Goal: Information Seeking & Learning: Learn about a topic

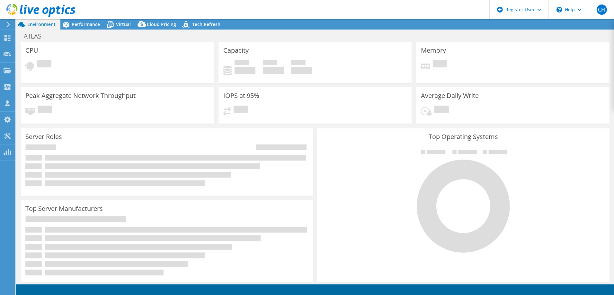
select select "USD"
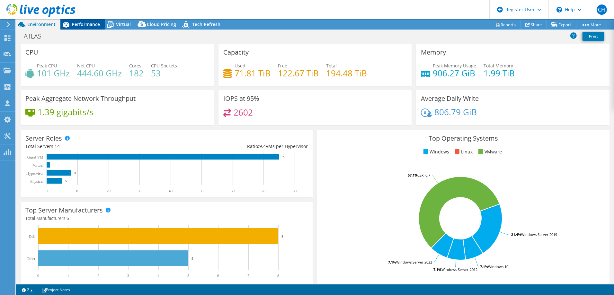
click at [94, 23] on span "Performance" at bounding box center [86, 24] width 28 height 6
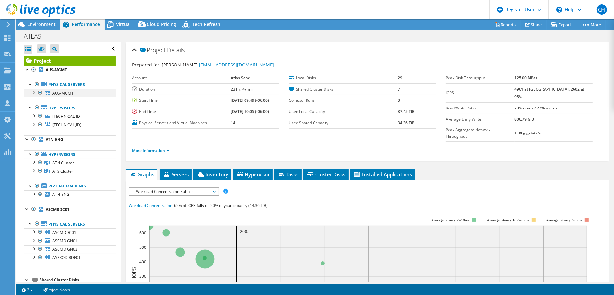
click at [34, 92] on div at bounding box center [34, 92] width 6 height 6
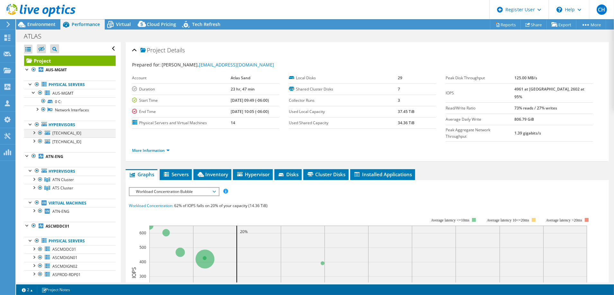
click at [34, 130] on div at bounding box center [34, 132] width 6 height 6
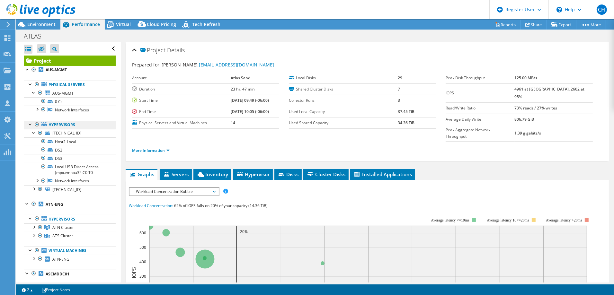
click at [58, 123] on link "Hypervisors" at bounding box center [70, 125] width 92 height 8
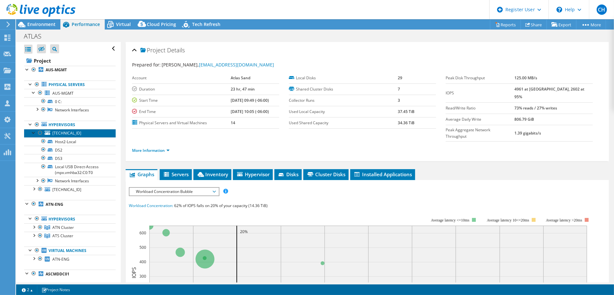
click at [60, 133] on span "[TECHNICAL_ID]" at bounding box center [66, 132] width 29 height 5
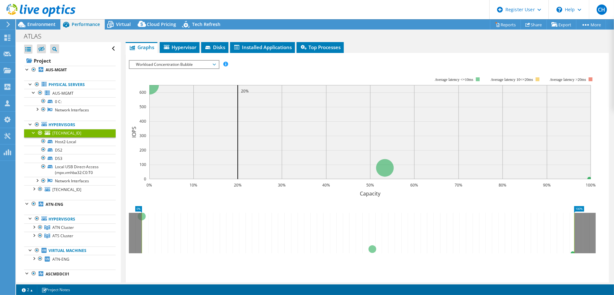
scroll to position [142, 0]
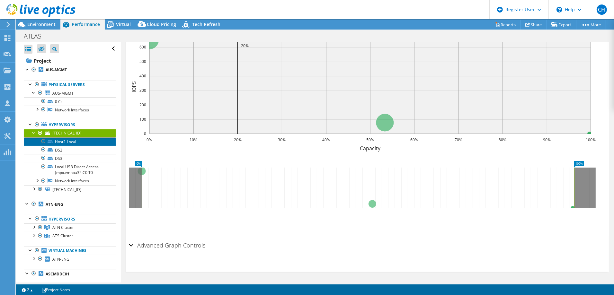
click at [60, 142] on link "Host2-Local" at bounding box center [70, 142] width 92 height 8
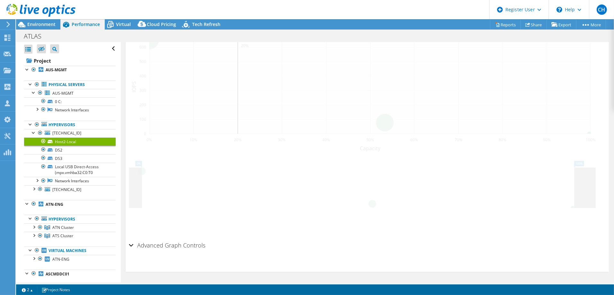
scroll to position [148, 0]
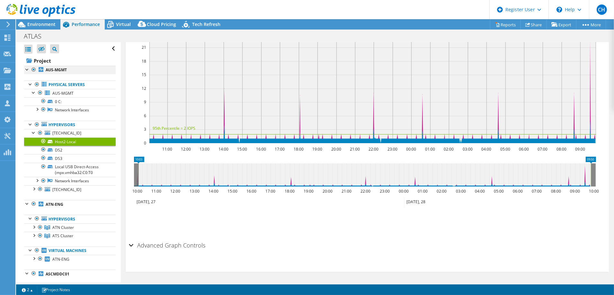
click at [26, 69] on div at bounding box center [27, 69] width 6 height 6
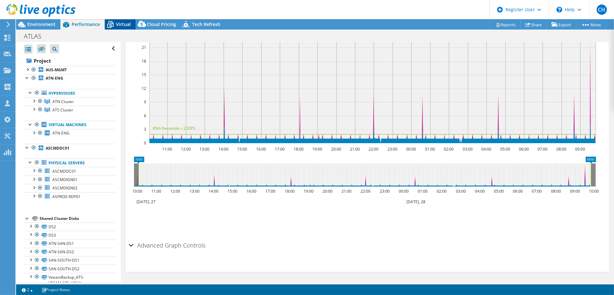
click at [127, 25] on span "Virtual" at bounding box center [123, 24] width 15 height 6
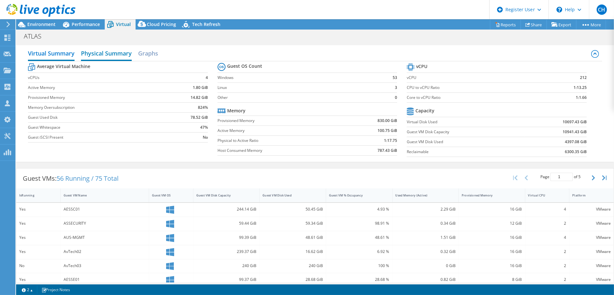
click at [115, 53] on h2 "Physical Summary" at bounding box center [106, 54] width 51 height 14
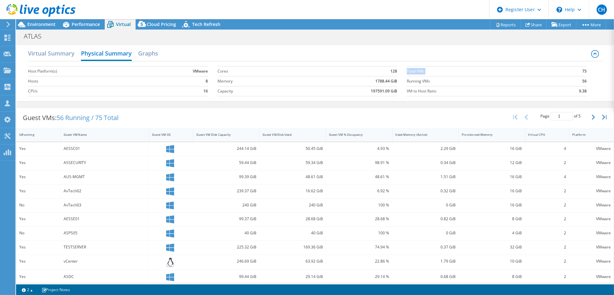
drag, startPoint x: 572, startPoint y: 70, endPoint x: 572, endPoint y: 84, distance: 14.2
click at [582, 71] on section "Total VMs 75 Running VMs 56 VM to Host Ratio 9.38" at bounding box center [502, 81] width 190 height 37
click at [512, 68] on label "Total VMs" at bounding box center [480, 71] width 146 height 6
drag, startPoint x: 41, startPoint y: 28, endPoint x: 64, endPoint y: 34, distance: 23.5
click at [41, 28] on div "Environment" at bounding box center [38, 24] width 44 height 10
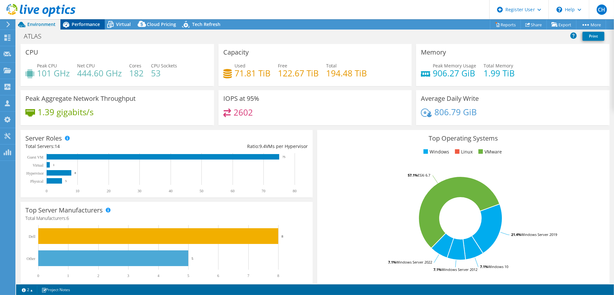
click at [91, 24] on span "Performance" at bounding box center [86, 24] width 28 height 6
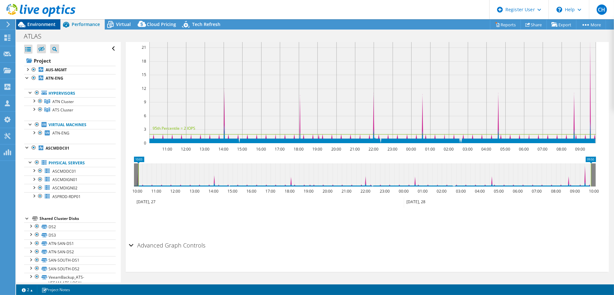
click at [49, 24] on span "Environment" at bounding box center [41, 24] width 28 height 6
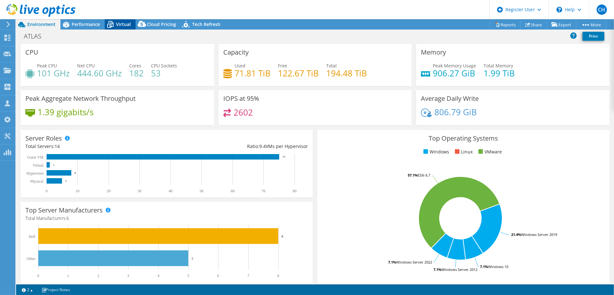
click at [126, 23] on span "Virtual" at bounding box center [123, 24] width 15 height 6
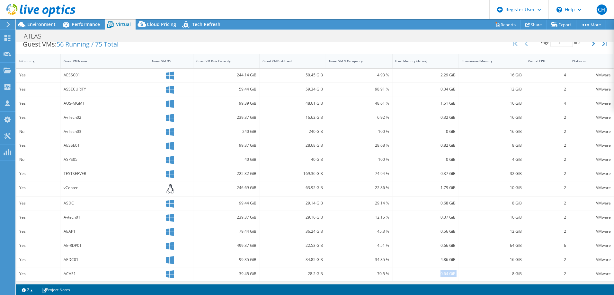
scroll to position [74, 0]
drag, startPoint x: 416, startPoint y: 282, endPoint x: 468, endPoint y: 282, distance: 51.7
click at [468, 282] on div "Project Actions Project Actions Reports Share Export vSAN ReadyNode Sizer" at bounding box center [315, 157] width 598 height 276
click at [564, 133] on div "2" at bounding box center [547, 132] width 44 height 14
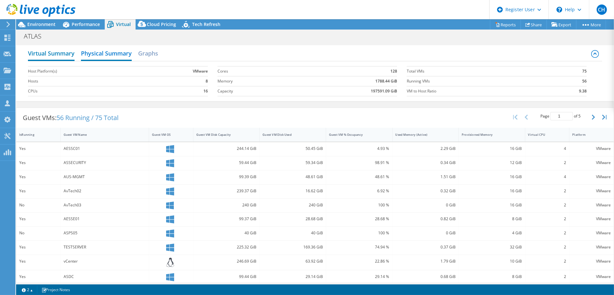
click at [62, 54] on h2 "Virtual Summary" at bounding box center [51, 54] width 47 height 14
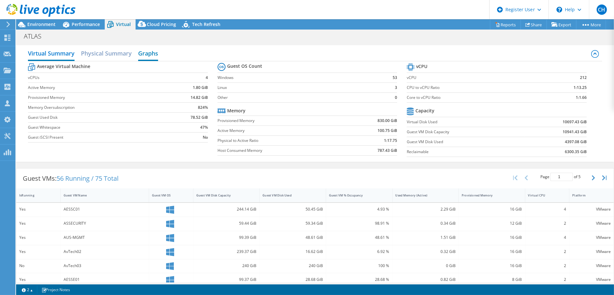
click at [156, 53] on h2 "Graphs" at bounding box center [148, 54] width 20 height 14
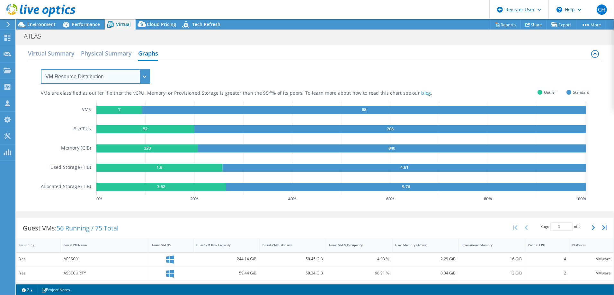
click at [140, 76] on select "VM Resource Distribution Provisioning Contrast Over Provisioning" at bounding box center [95, 76] width 109 height 14
select select "Provisioning Contrast"
click at [41, 69] on select "VM Resource Distribution Provisioning Contrast Over Provisioning" at bounding box center [95, 76] width 109 height 14
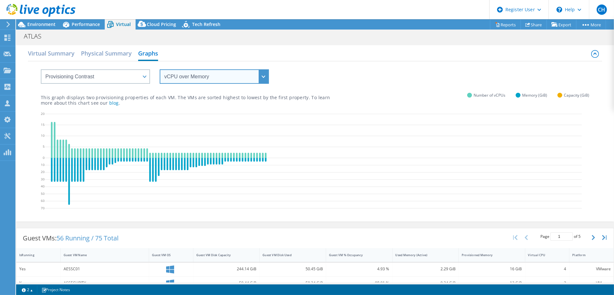
click at [216, 75] on select "vCPU over Memory vCPU over Capacity Memory over vCPU Memory over Capacity Capac…" at bounding box center [214, 76] width 109 height 14
click at [160, 69] on select "vCPU over Memory vCPU over Capacity Memory over vCPU Memory over Capacity Capac…" at bounding box center [214, 76] width 109 height 14
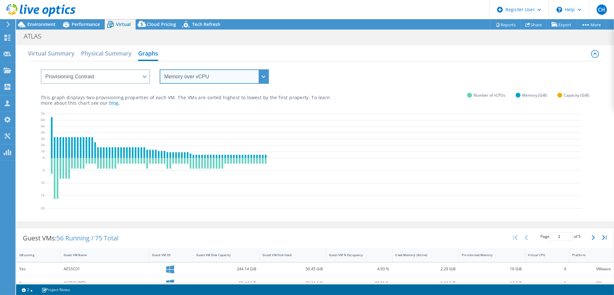
click at [225, 76] on select "vCPU over Memory vCPU over Capacity Memory over vCPU Memory over Capacity Capac…" at bounding box center [214, 76] width 109 height 14
click at [160, 69] on select "vCPU over Memory vCPU over Capacity Memory over vCPU Memory over Capacity Capac…" at bounding box center [214, 76] width 109 height 14
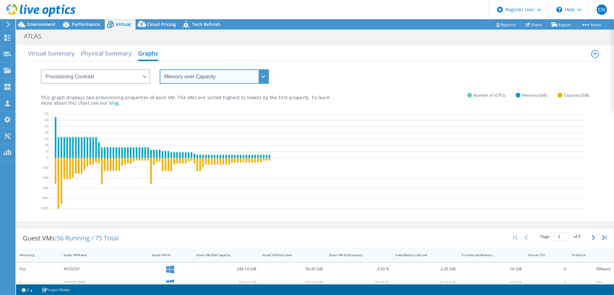
click at [266, 73] on select "vCPU over Memory vCPU over Capacity Memory over vCPU Memory over Capacity Capac…" at bounding box center [214, 76] width 109 height 14
click at [160, 69] on select "vCPU over Memory vCPU over Capacity Memory over vCPU Memory over Capacity Capac…" at bounding box center [214, 76] width 109 height 14
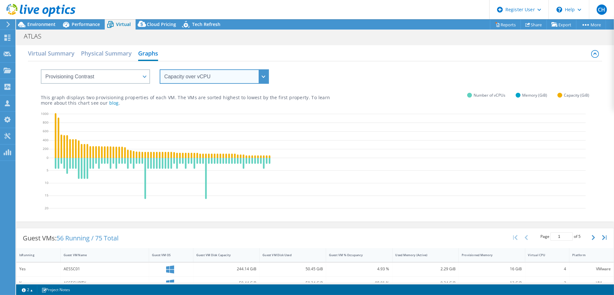
click at [264, 75] on select "vCPU over Memory vCPU over Capacity Memory over vCPU Memory over Capacity Capac…" at bounding box center [214, 76] width 109 height 14
select select "Capacity over Memory"
click at [160, 69] on select "vCPU over Memory vCPU over Capacity Memory over vCPU Memory over Capacity Capac…" at bounding box center [214, 76] width 109 height 14
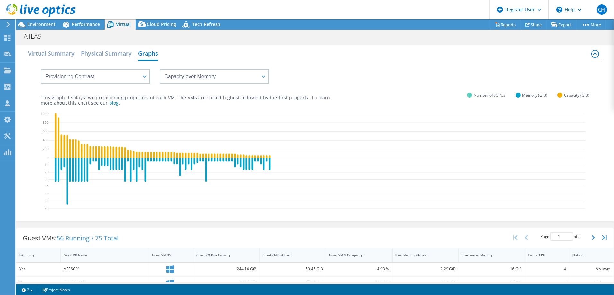
click at [332, 82] on div "vCPU over Memory vCPU over Capacity Memory over vCPU Memory over Capacity Capac…" at bounding box center [315, 72] width 548 height 22
